Goal: Information Seeking & Learning: Learn about a topic

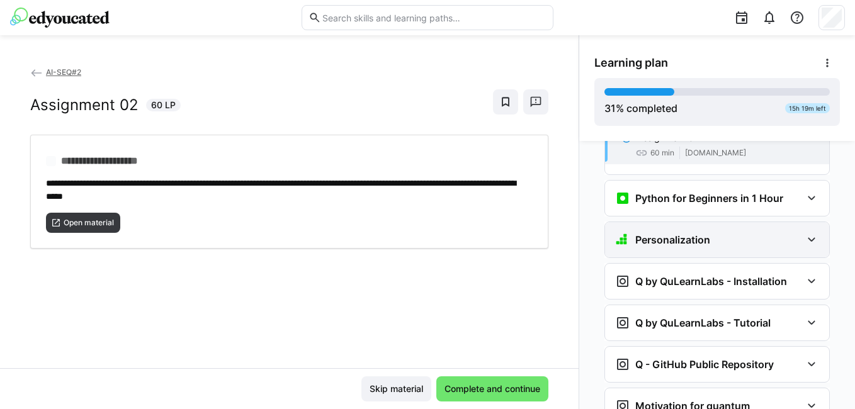
scroll to position [1110, 0]
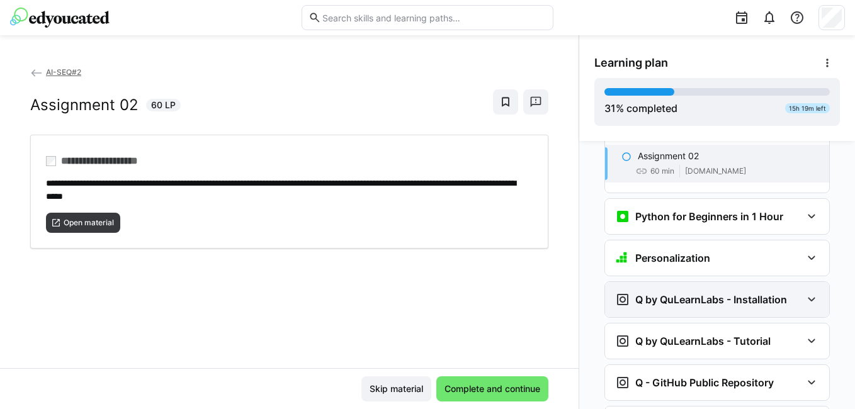
click at [671, 282] on div "Q by QuLearnLabs - Installation" at bounding box center [717, 299] width 224 height 35
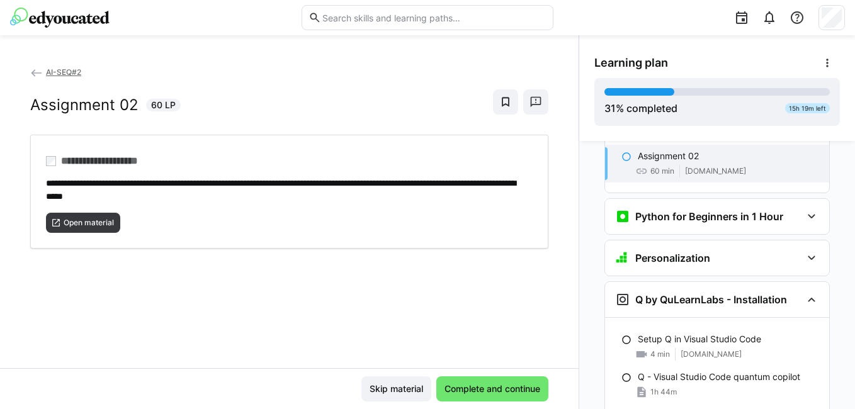
click at [480, 297] on div "**********" at bounding box center [289, 216] width 578 height 303
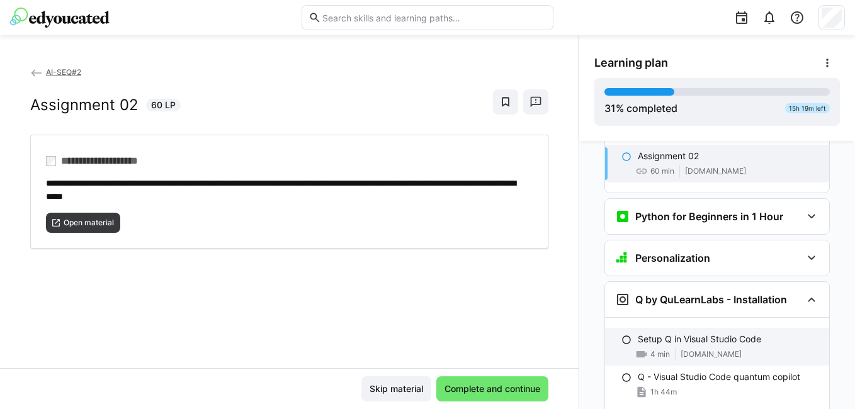
click at [715, 333] on p "Setup Q in Visual Studio Code" at bounding box center [698, 339] width 123 height 13
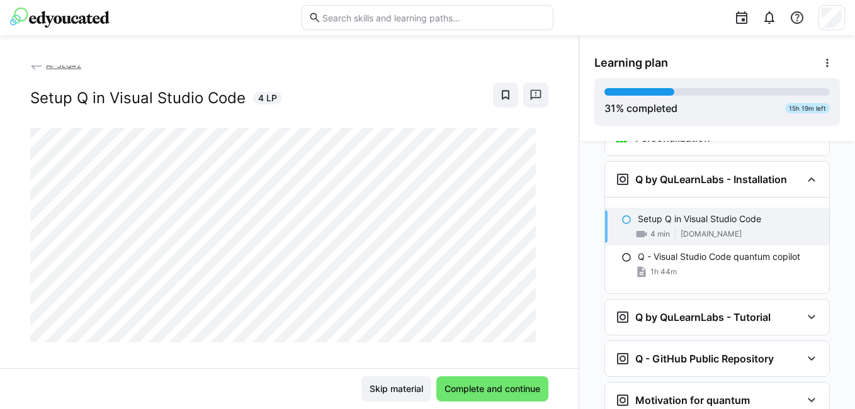
scroll to position [0, 0]
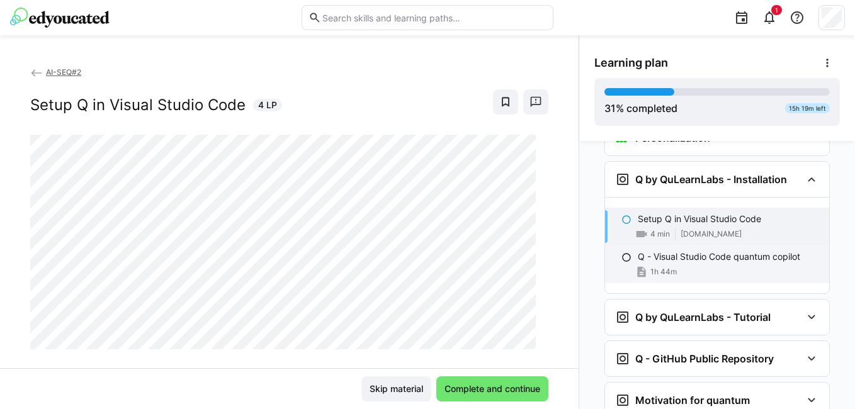
click at [761, 250] on p "Q - Visual Studio Code quantum copilot" at bounding box center [718, 256] width 162 height 13
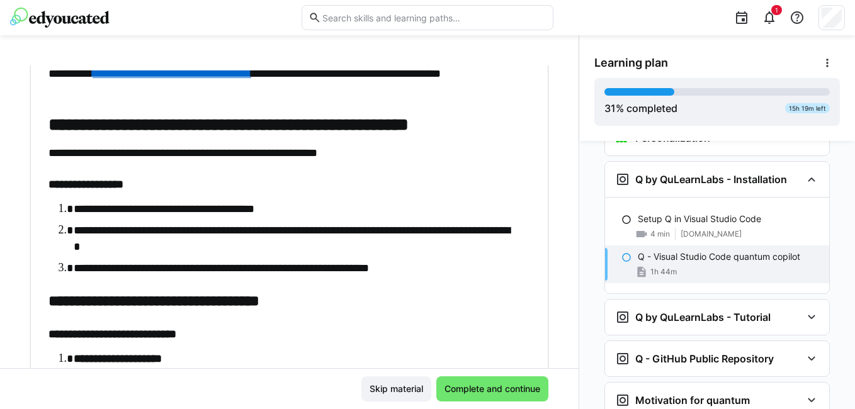
scroll to position [2077, 0]
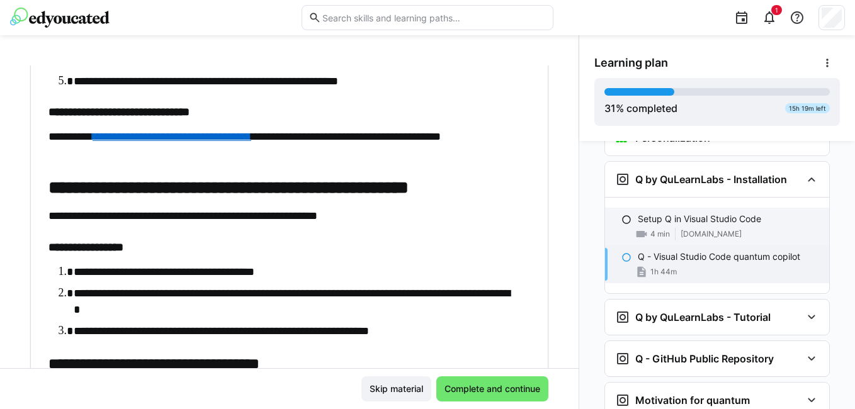
click at [735, 228] on div "4 min [DOMAIN_NAME]" at bounding box center [727, 234] width 181 height 13
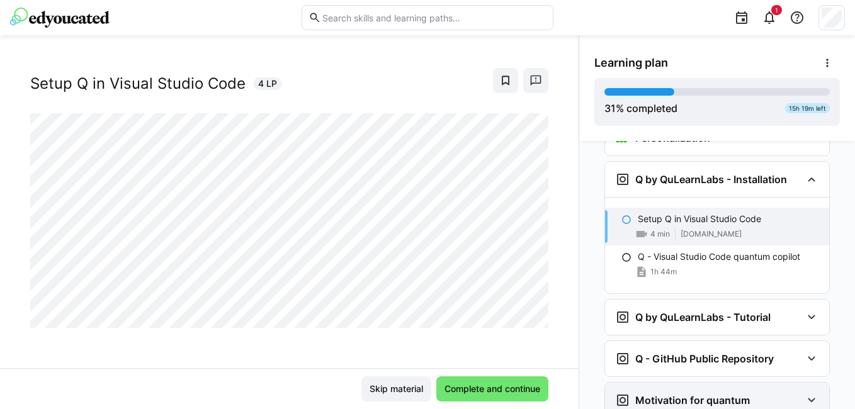
scroll to position [21, 0]
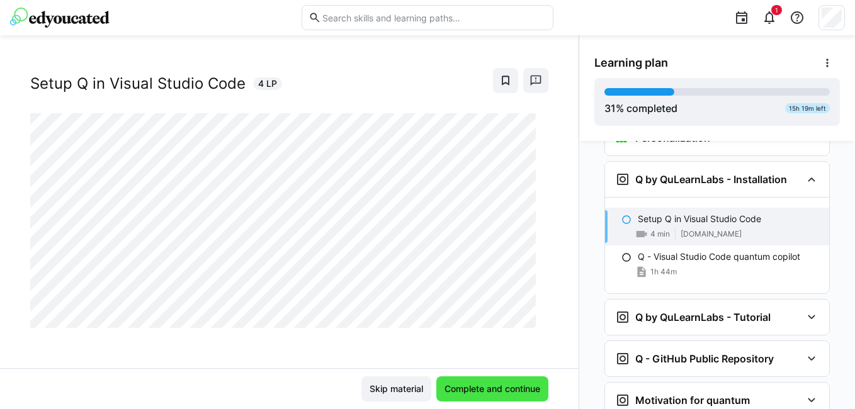
click at [473, 377] on span "Complete and continue" at bounding box center [492, 388] width 112 height 25
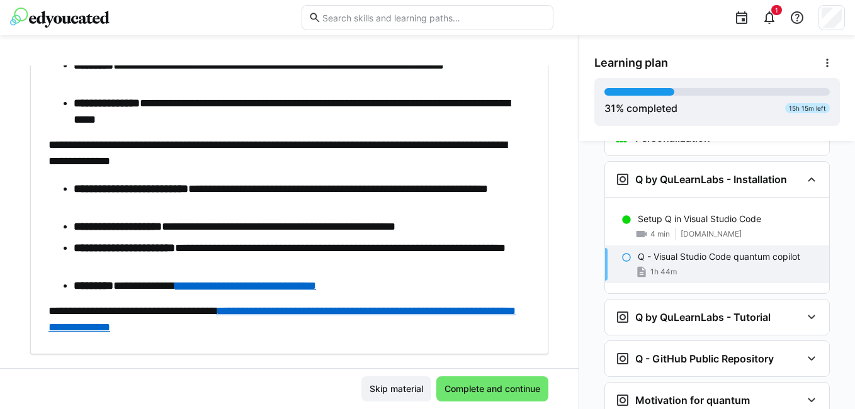
scroll to position [4432, 0]
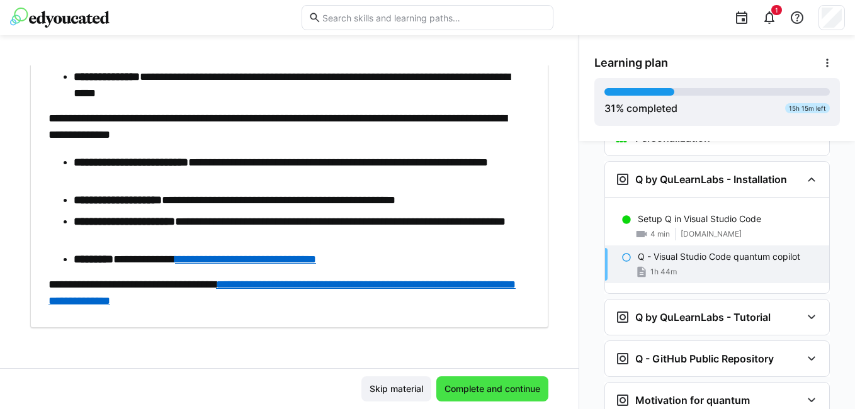
click at [521, 390] on span "Complete and continue" at bounding box center [491, 389] width 99 height 13
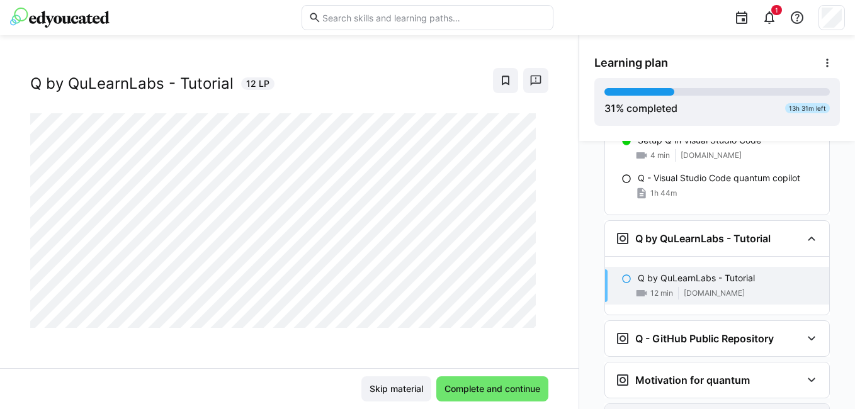
scroll to position [1368, 0]
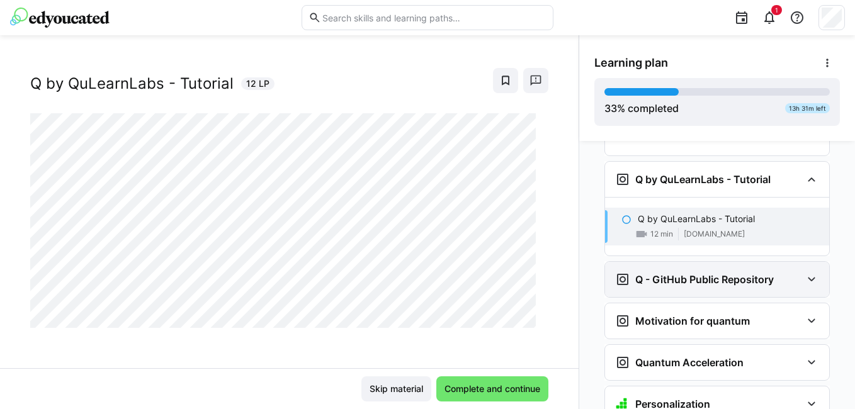
click at [695, 272] on div "Q - GitHub Public Repository" at bounding box center [694, 279] width 159 height 15
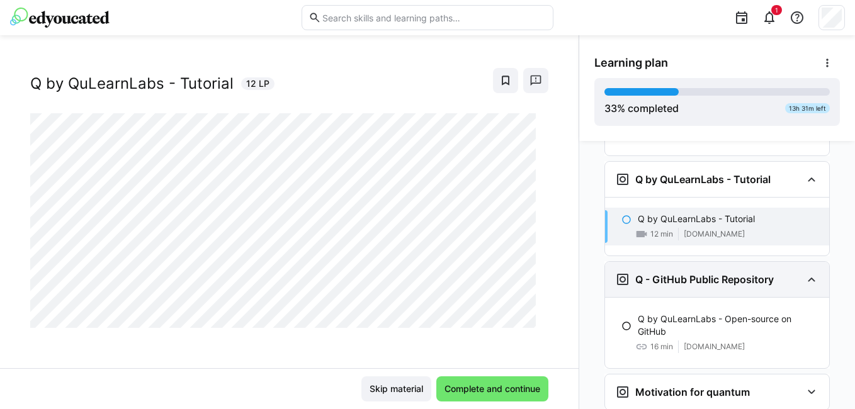
click at [695, 272] on div "Q - GitHub Public Repository" at bounding box center [694, 279] width 159 height 15
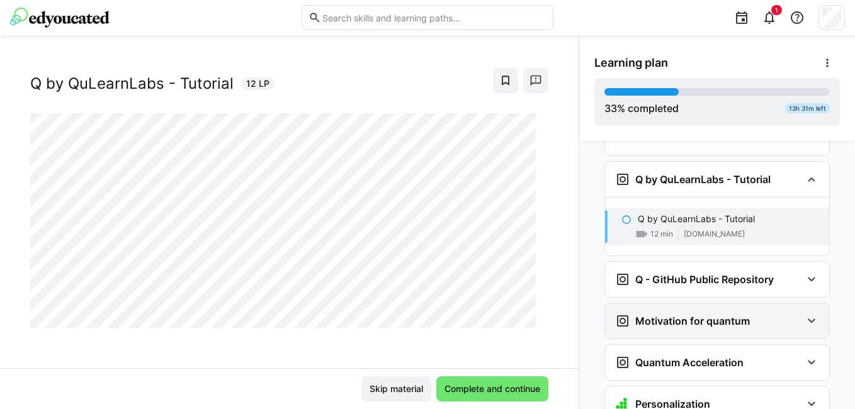
click at [670, 315] on h3 "Motivation for quantum" at bounding box center [692, 321] width 115 height 13
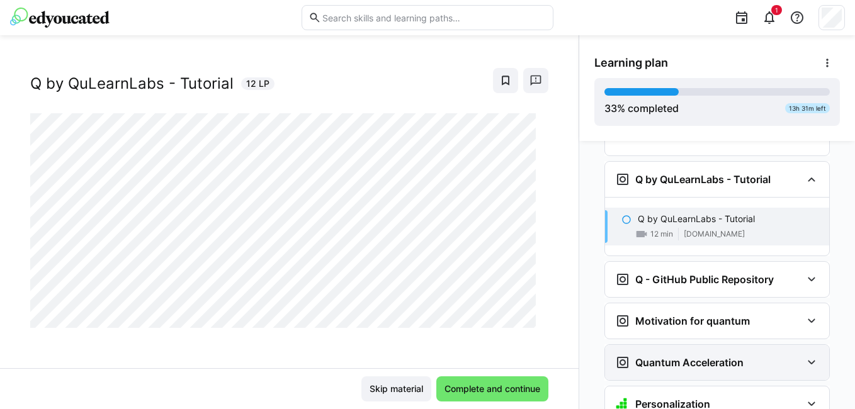
click at [654, 356] on h3 "Quantum Acceleration" at bounding box center [689, 362] width 108 height 13
click at [747, 355] on div "Quantum Acceleration" at bounding box center [708, 362] width 186 height 15
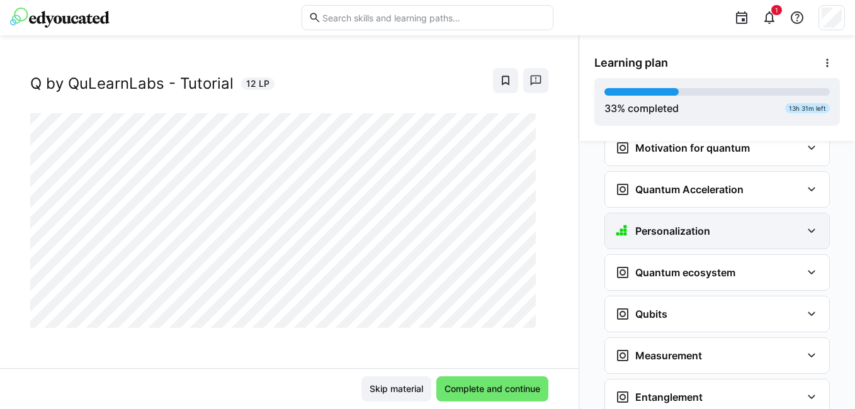
scroll to position [1557, 0]
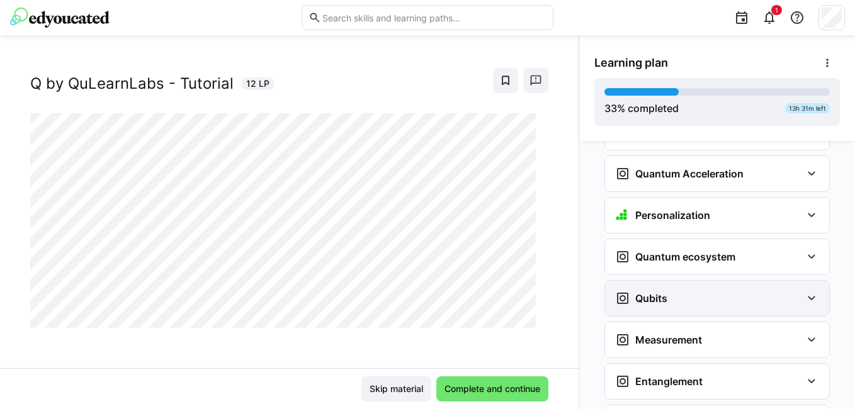
click at [670, 291] on div "Qubits" at bounding box center [708, 298] width 186 height 15
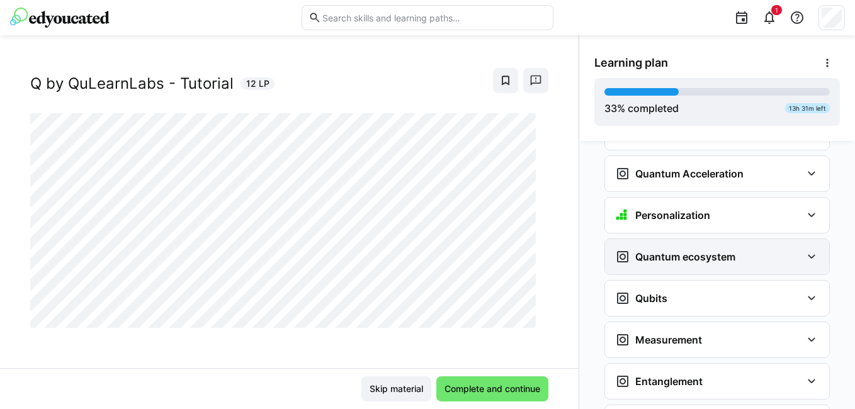
click at [686, 247] on div "Quantum ecosystem" at bounding box center [717, 256] width 224 height 35
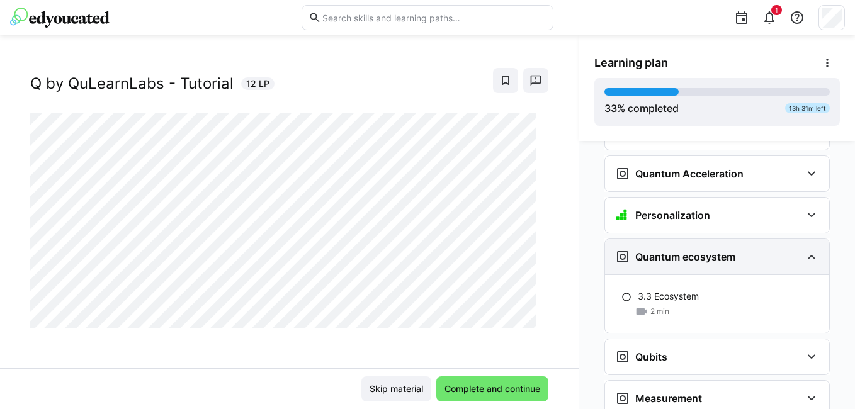
click at [686, 247] on div "Quantum ecosystem" at bounding box center [717, 256] width 224 height 35
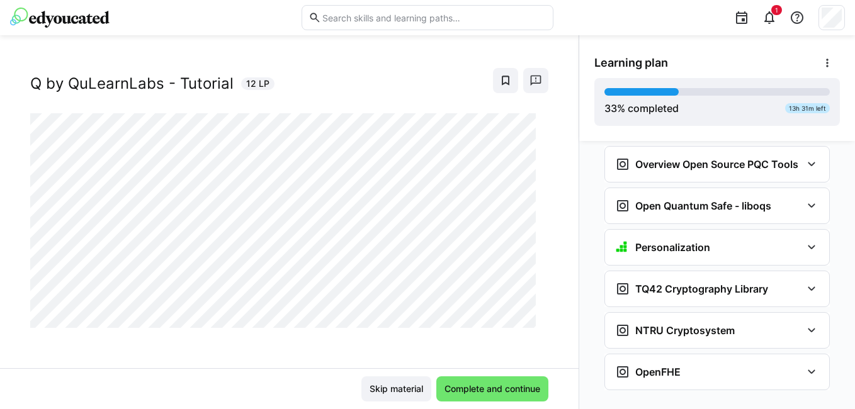
scroll to position [3339, 0]
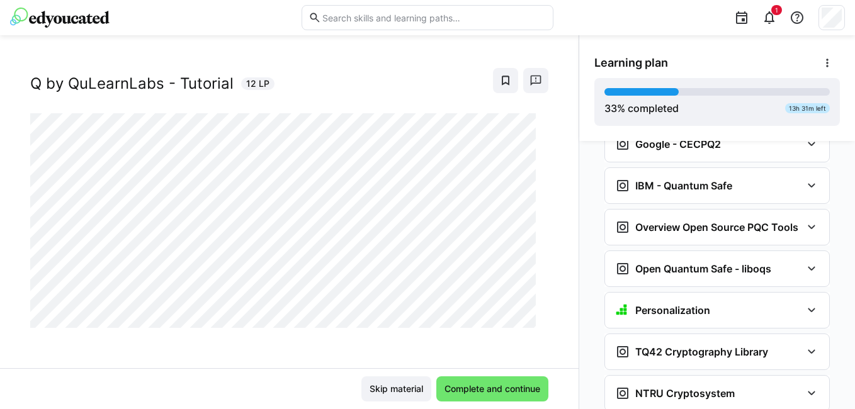
drag, startPoint x: 587, startPoint y: 302, endPoint x: 585, endPoint y: 221, distance: 80.6
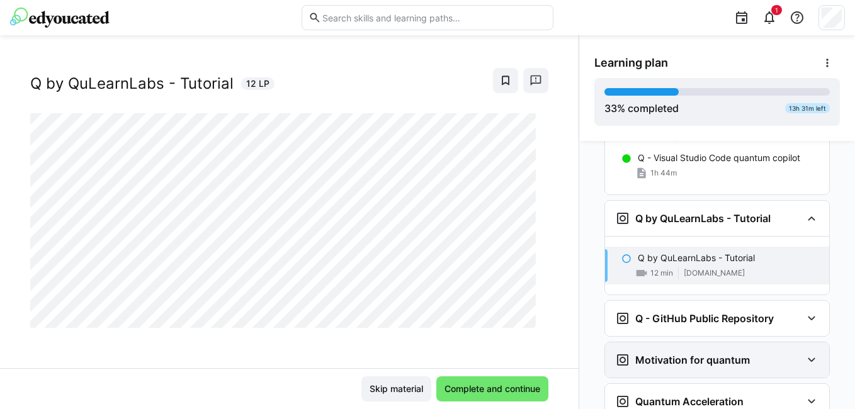
scroll to position [1203, 0]
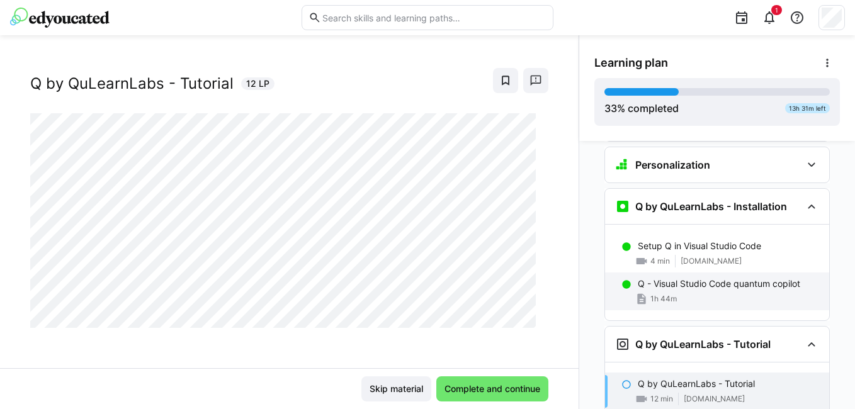
click at [729, 277] on p "Q - Visual Studio Code quantum copilot" at bounding box center [718, 283] width 162 height 13
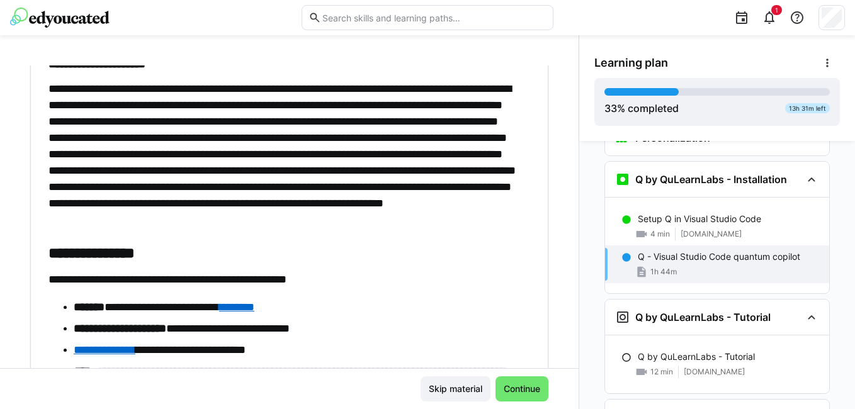
scroll to position [100, 0]
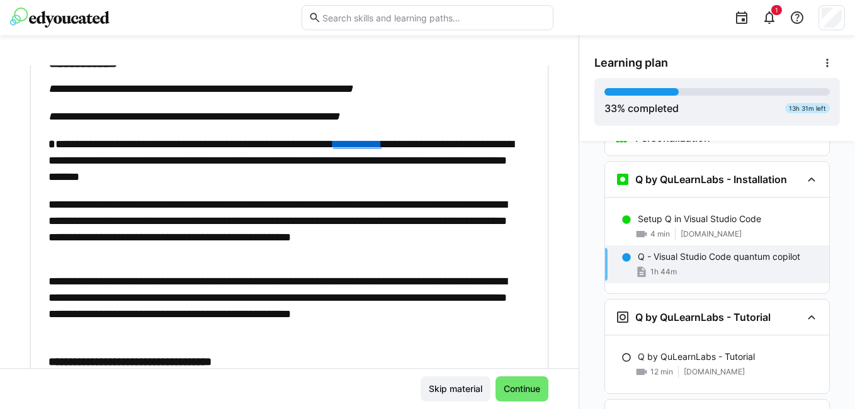
drag, startPoint x: 337, startPoint y: 266, endPoint x: 356, endPoint y: 43, distance: 223.6
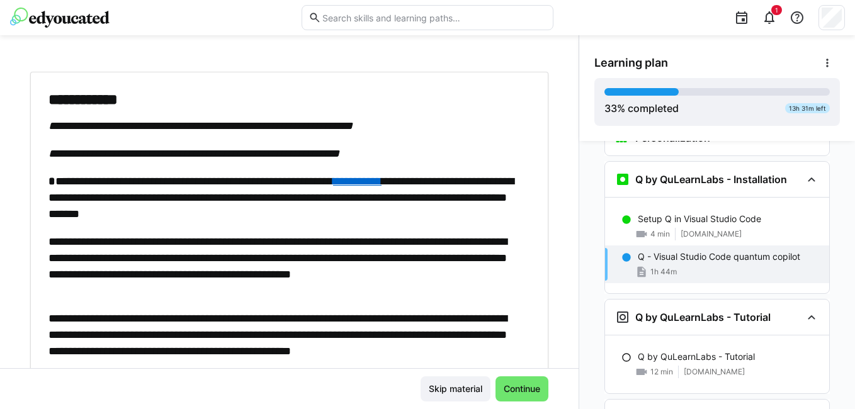
scroll to position [126, 0]
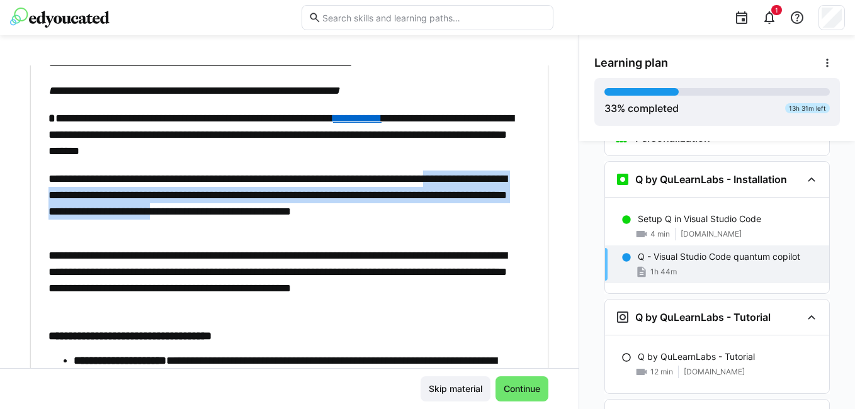
drag, startPoint x: 89, startPoint y: 194, endPoint x: 449, endPoint y: 207, distance: 360.8
click at [449, 207] on p "**********" at bounding box center [282, 203] width 469 height 65
drag, startPoint x: 449, startPoint y: 207, endPoint x: 348, endPoint y: 217, distance: 101.8
click at [348, 217] on p "**********" at bounding box center [282, 203] width 469 height 65
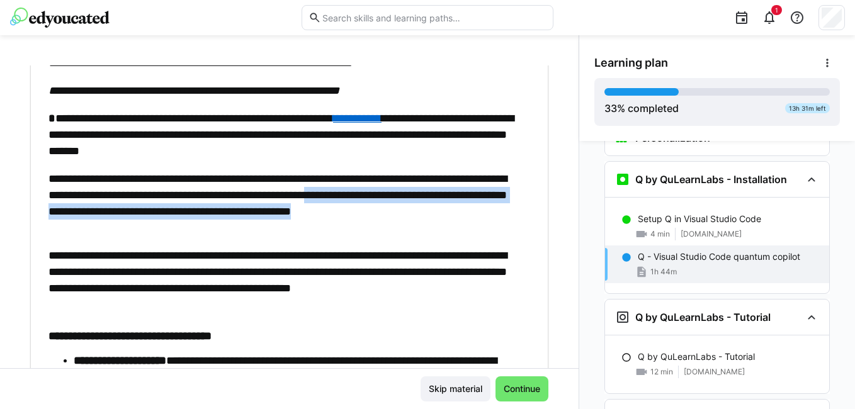
drag, startPoint x: 54, startPoint y: 210, endPoint x: 246, endPoint y: 222, distance: 192.3
click at [246, 222] on p "**********" at bounding box center [282, 203] width 469 height 65
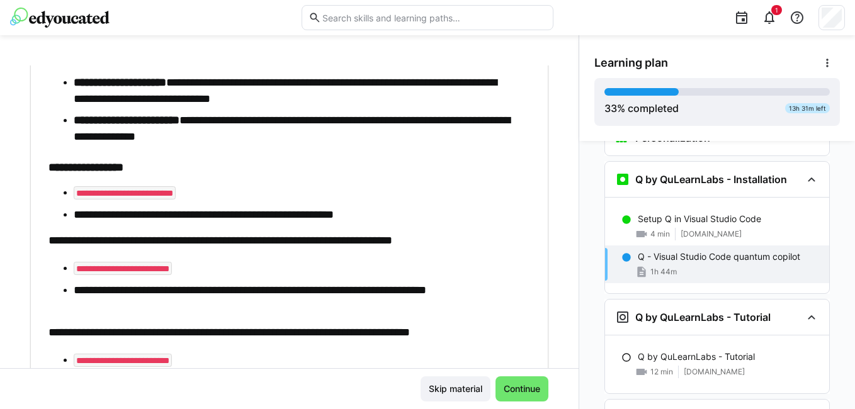
scroll to position [503, 0]
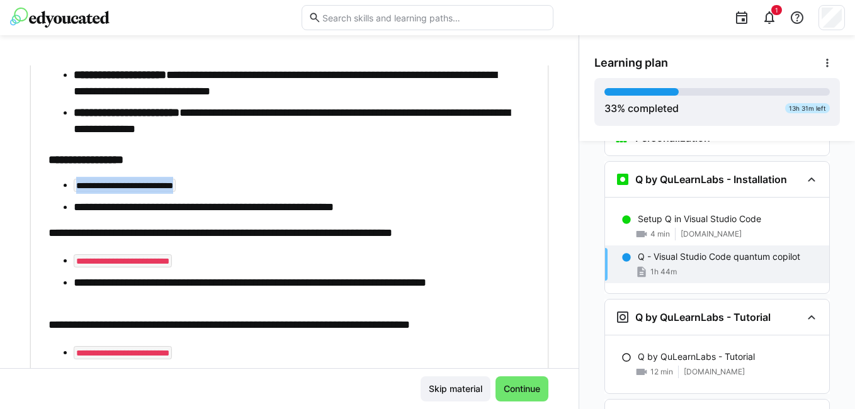
drag, startPoint x: 76, startPoint y: 182, endPoint x: 221, endPoint y: 186, distance: 145.4
click at [221, 186] on li "**********" at bounding box center [296, 185] width 444 height 17
drag, startPoint x: 221, startPoint y: 186, endPoint x: 159, endPoint y: 231, distance: 76.5
click at [159, 231] on p "**********" at bounding box center [282, 233] width 469 height 16
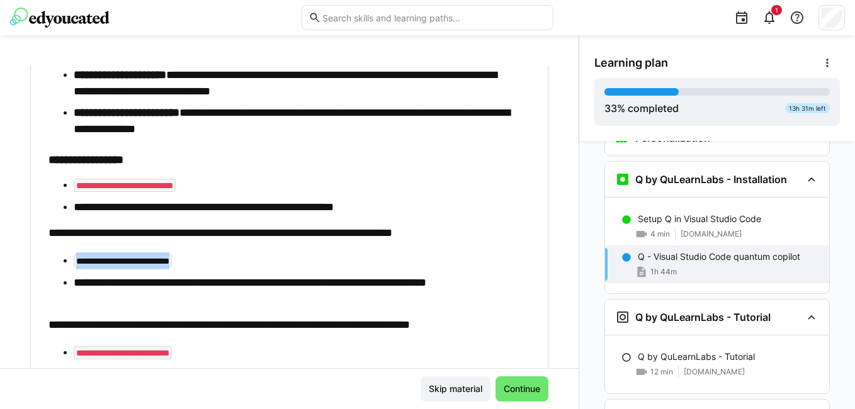
drag, startPoint x: 77, startPoint y: 260, endPoint x: 203, endPoint y: 263, distance: 125.9
click at [203, 263] on li "**********" at bounding box center [296, 260] width 444 height 17
drag, startPoint x: 203, startPoint y: 263, endPoint x: 197, endPoint y: 233, distance: 30.9
click at [197, 233] on p "**********" at bounding box center [282, 233] width 469 height 16
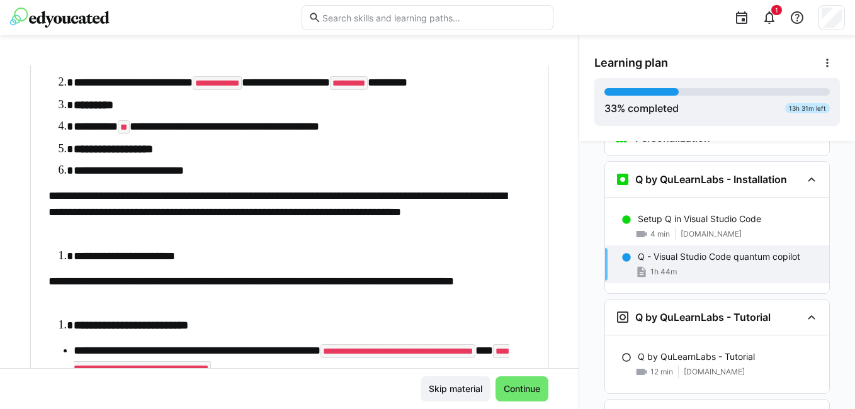
scroll to position [2832, 0]
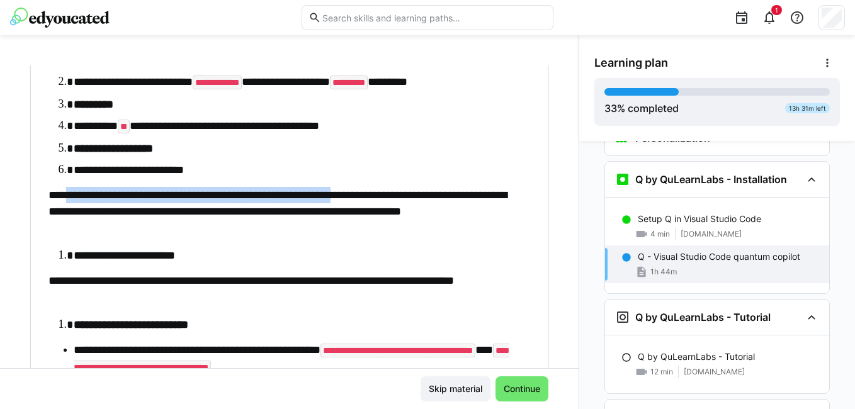
drag, startPoint x: 74, startPoint y: 193, endPoint x: 395, endPoint y: 189, distance: 320.3
click at [395, 189] on p "**********" at bounding box center [282, 211] width 469 height 49
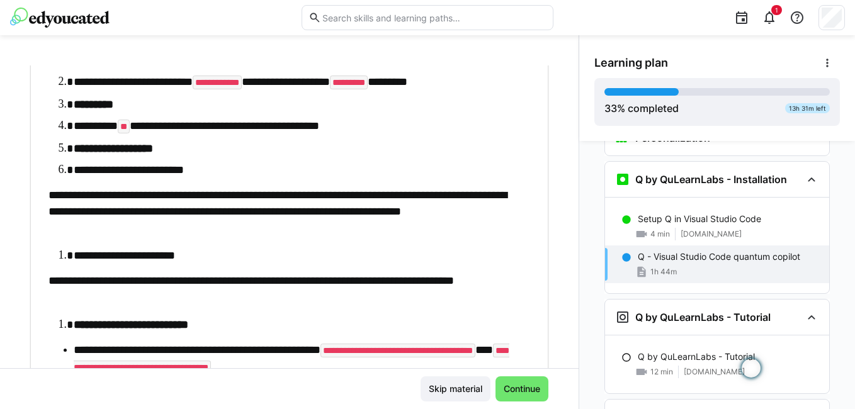
drag, startPoint x: 395, startPoint y: 189, endPoint x: 248, endPoint y: 229, distance: 152.0
click at [248, 229] on p "**********" at bounding box center [282, 211] width 469 height 49
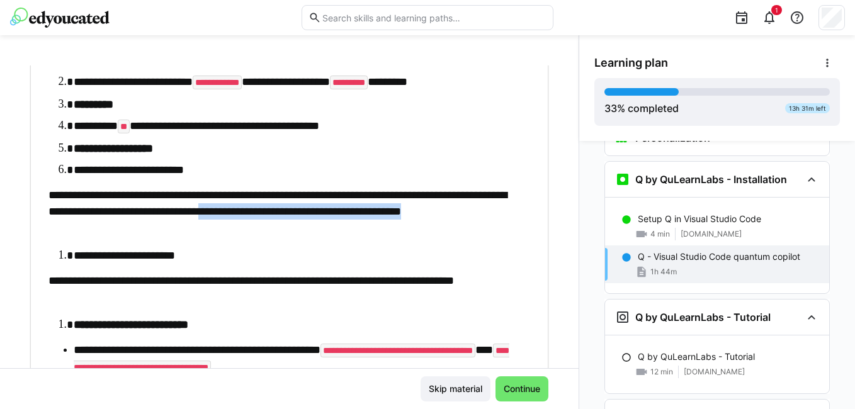
drag, startPoint x: 378, startPoint y: 209, endPoint x: 378, endPoint y: 225, distance: 15.7
click at [378, 225] on p "**********" at bounding box center [282, 211] width 469 height 49
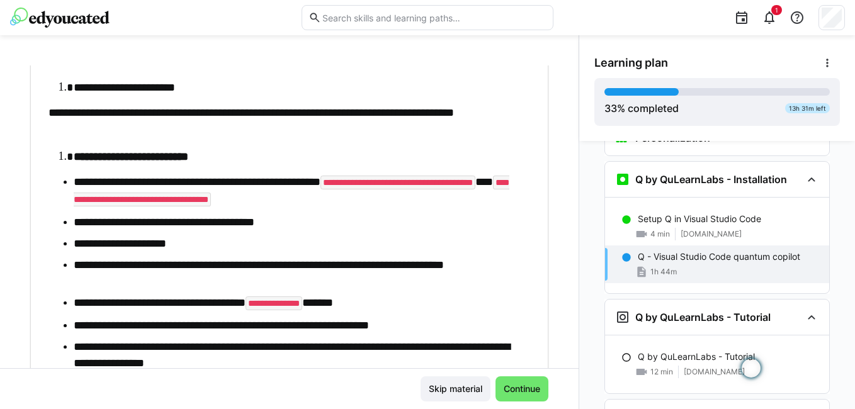
scroll to position [3020, 0]
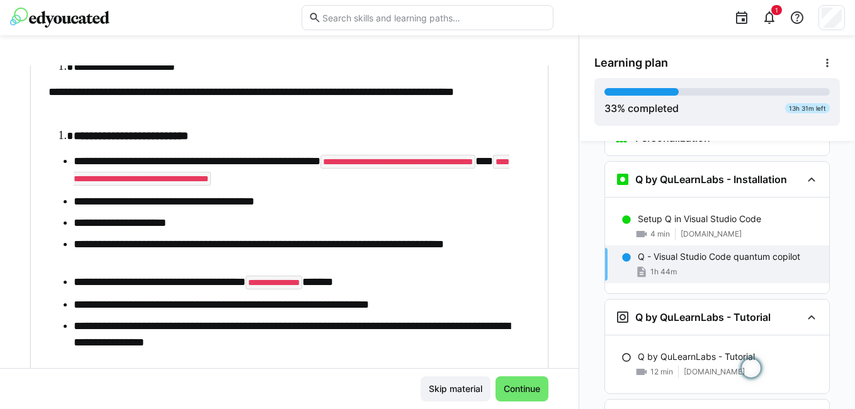
click at [227, 203] on li "**********" at bounding box center [296, 201] width 444 height 16
click at [220, 206] on li "**********" at bounding box center [296, 201] width 444 height 16
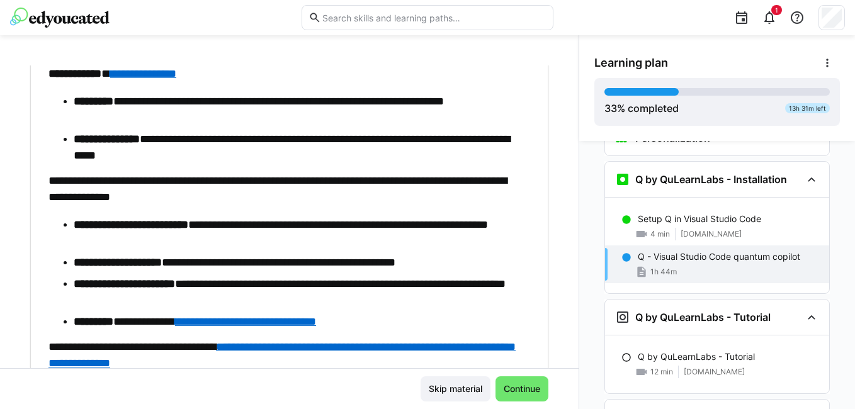
scroll to position [4432, 0]
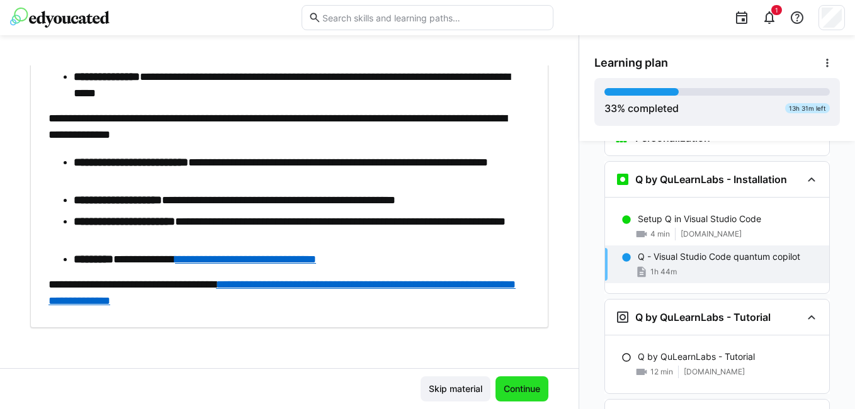
click at [503, 391] on span "Continue" at bounding box center [522, 389] width 40 height 13
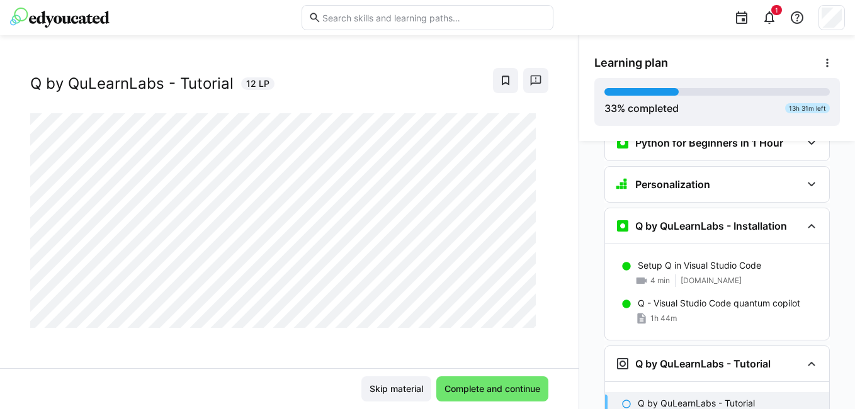
scroll to position [1179, 0]
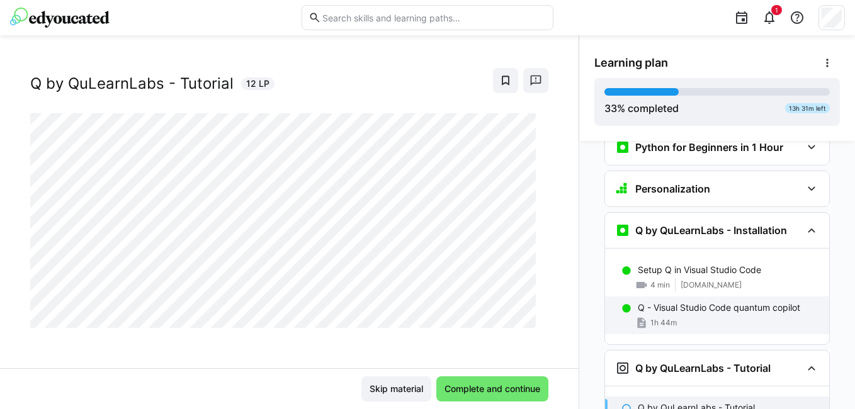
click at [687, 309] on div "Q - Visual Studio Code quantum copilot 1h 44m" at bounding box center [717, 315] width 224 height 38
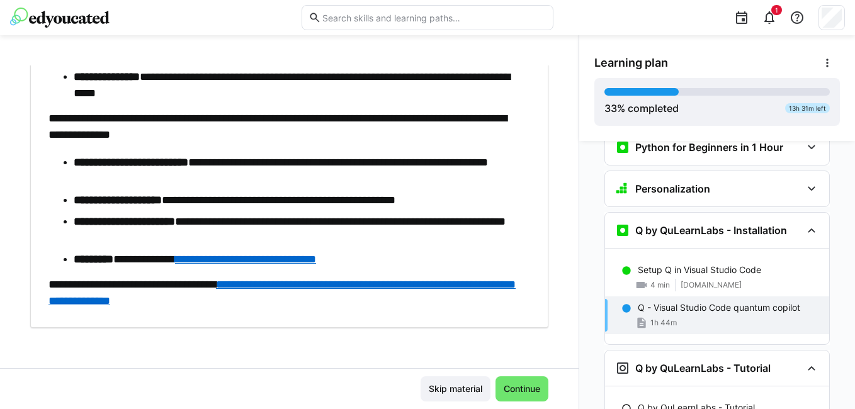
scroll to position [1230, 0]
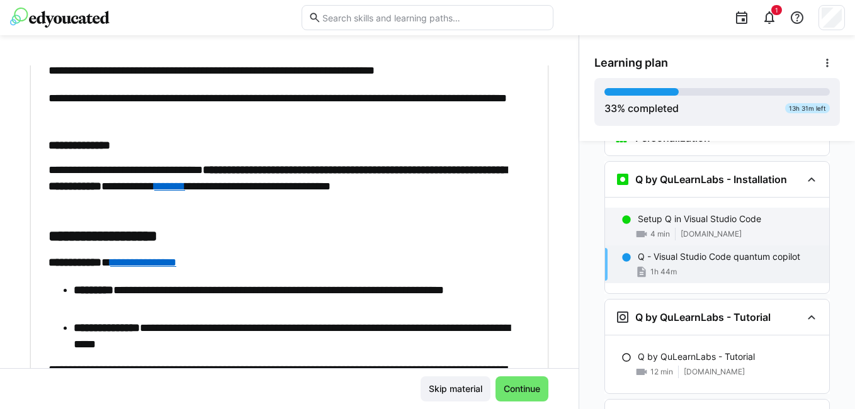
click at [720, 213] on p "Setup Q in Visual Studio Code" at bounding box center [698, 219] width 123 height 13
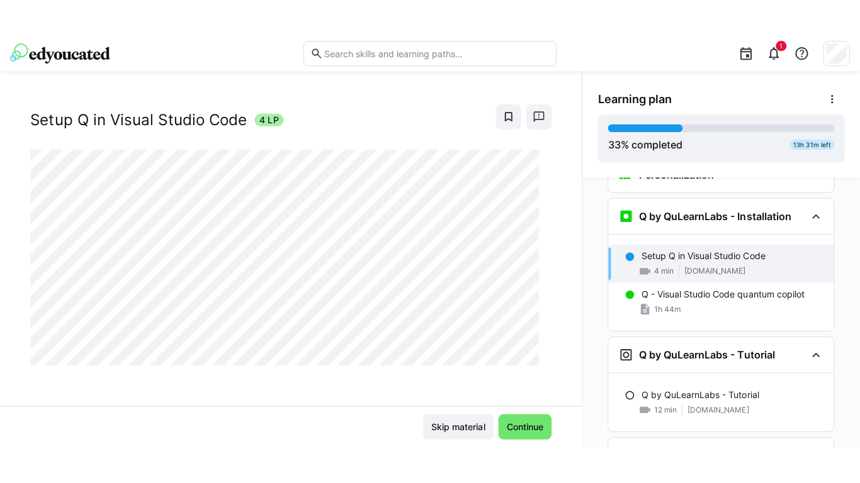
scroll to position [21, 0]
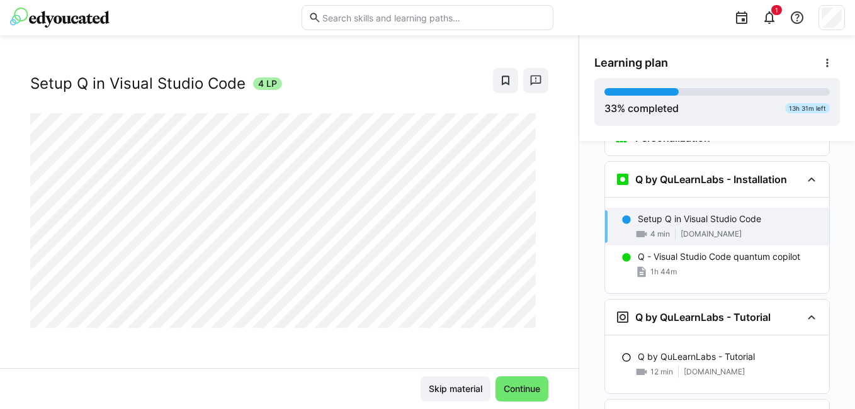
click at [349, 358] on div "AI-SEQ#2 Setup Q in Visual Studio Code 4 LP" at bounding box center [289, 216] width 578 height 303
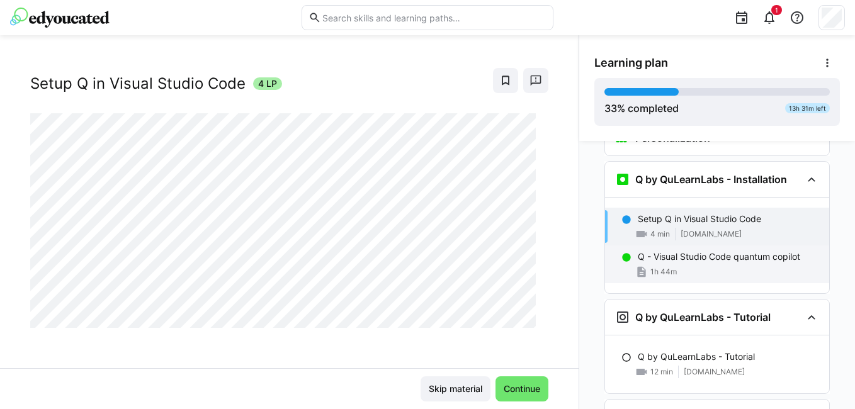
click at [676, 266] on div "1h 44m" at bounding box center [727, 272] width 181 height 13
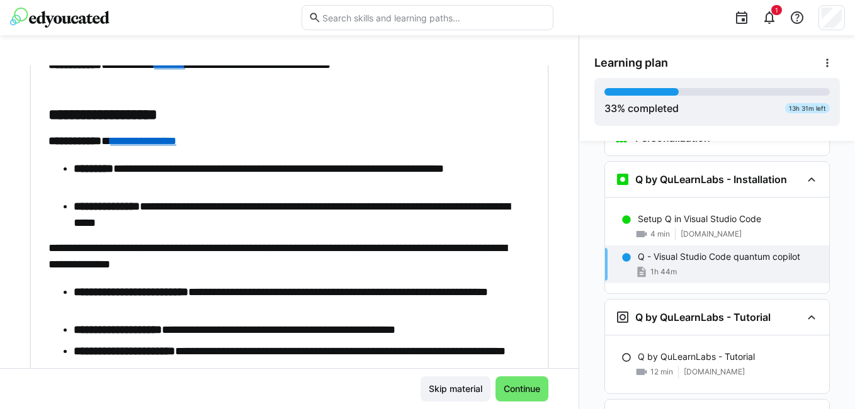
scroll to position [4369, 0]
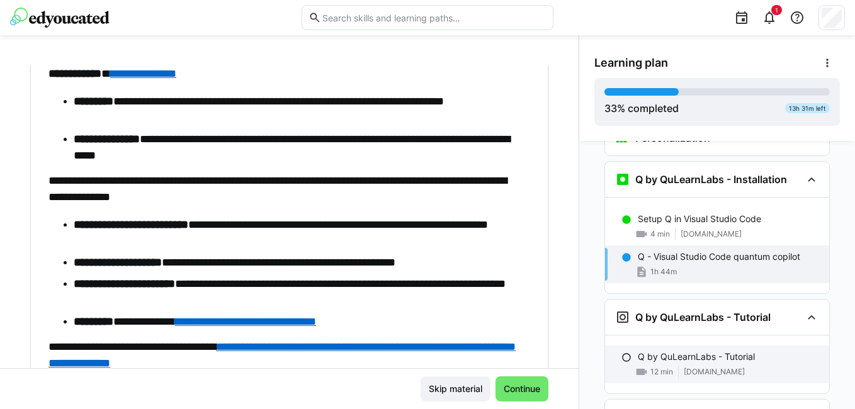
click at [666, 350] on p "Q by QuLearnLabs - Tutorial" at bounding box center [695, 356] width 117 height 13
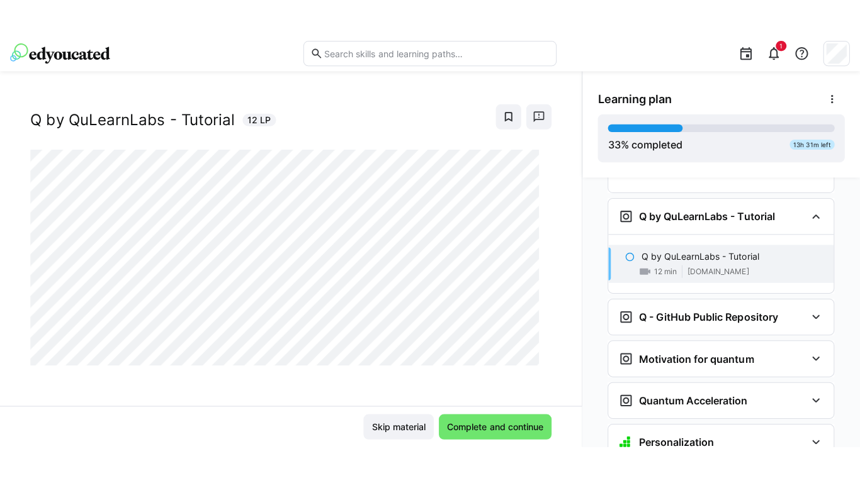
scroll to position [20, 0]
